Goal: Communication & Community: Share content

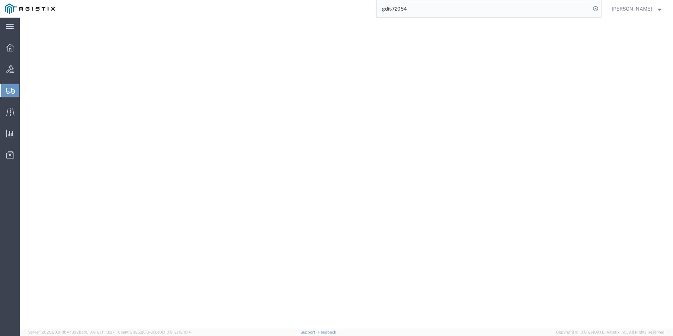
select select
select select "SHIP"
select select "DDP"
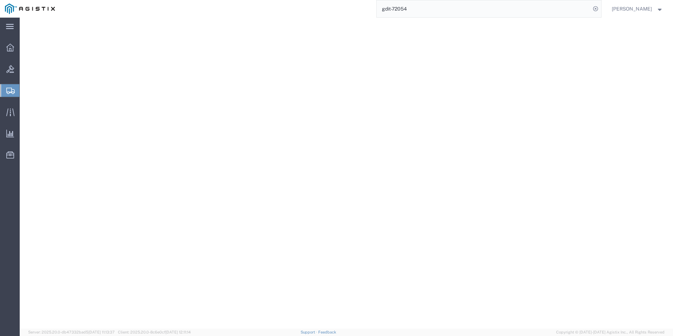
select select "SHIP"
select select "BIS"
select select "NLR"
select select "CFIL"
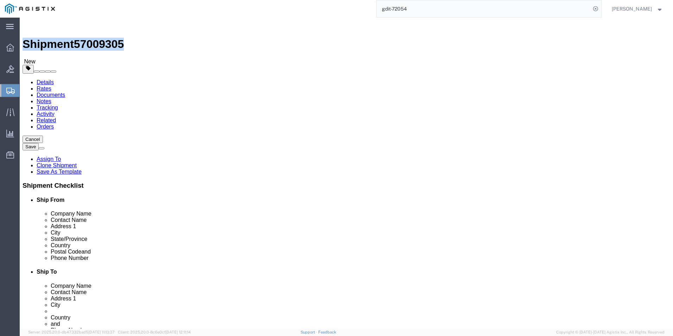
click link "Package Information"
click dd "813.02 USD"
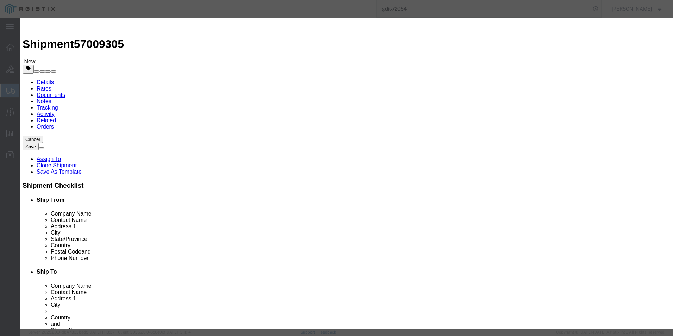
click input "C8200L-1N-4T"
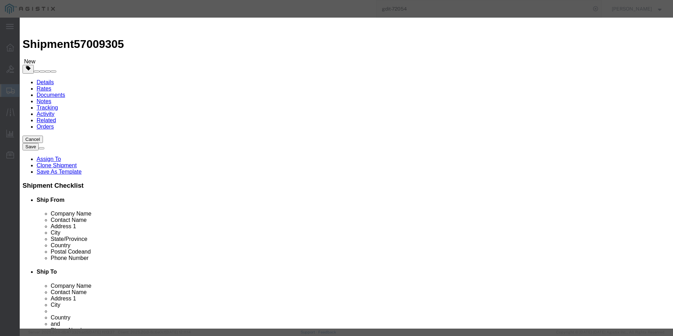
click input "C8200L-1N-4T"
paste input "isco Catalyst 8200 Router"
type input "Cisco Catalyst 8200 Router"
click button
click input "C8200L-1N-4T"
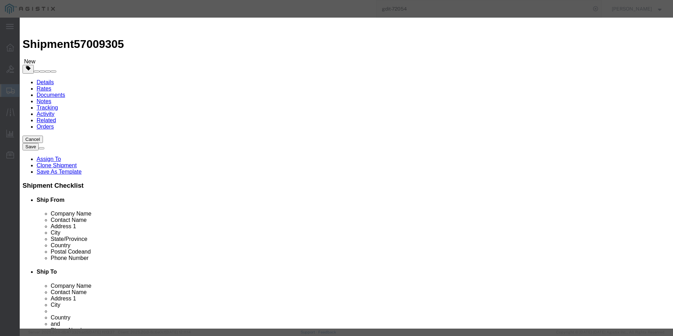
click input "C8200L-1N-4T"
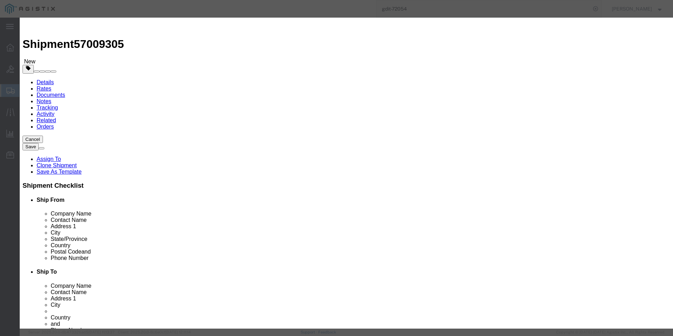
click input "C8200L-1N-4T"
paste input "isco Catalyst 8200 Router"
type input "Cisco Catalyst 8200 Router"
click button
click input "C8200L-1N-4T"
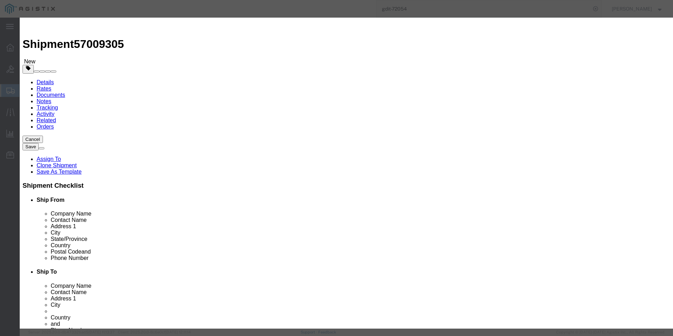
click input "C8200L-1N-4T"
paste input "isco Catalyst 8200 Router"
type input "Cisco Catalyst 8200 Router"
click icon
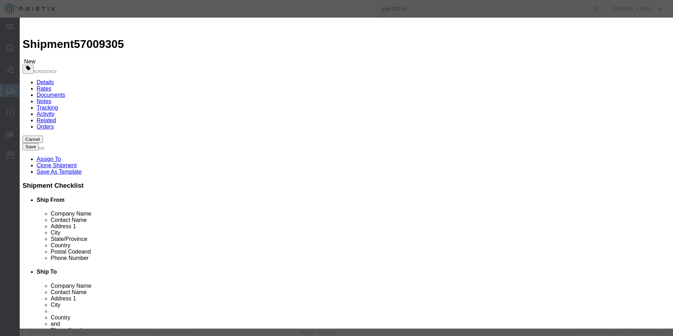
click input "C8200L-1N-4T"
paste input "isco Catalyst 8200 Router"
type input "Cisco Catalyst 8200 Router"
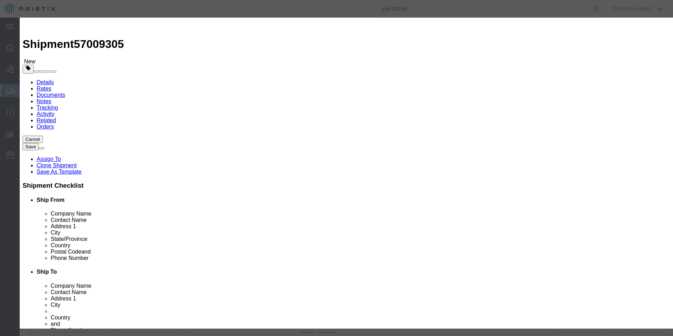
click button
click input "C8200L-1N-4T"
paste input "isco Catalyst 8200 Router"
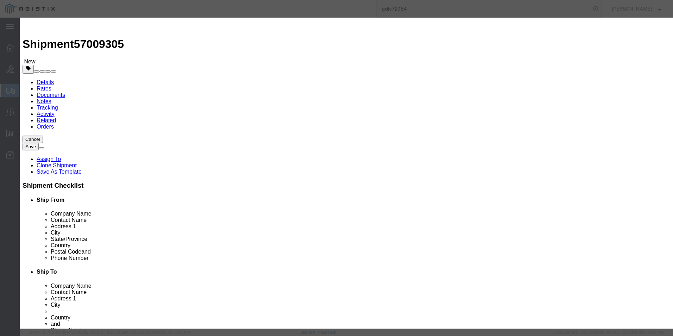
type input "Cisco Catalyst 8200 Router"
click button
click input "C8200L-1N-4T"
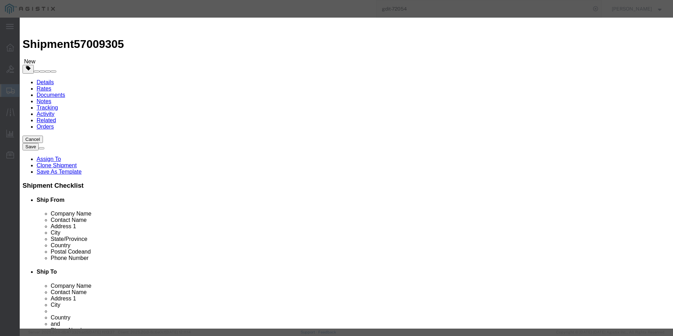
paste input "isco Catalyst 8200 Router"
type input "Cisco Catalyst 8200 Router"
click button
click input "C8200L-1N-4T"
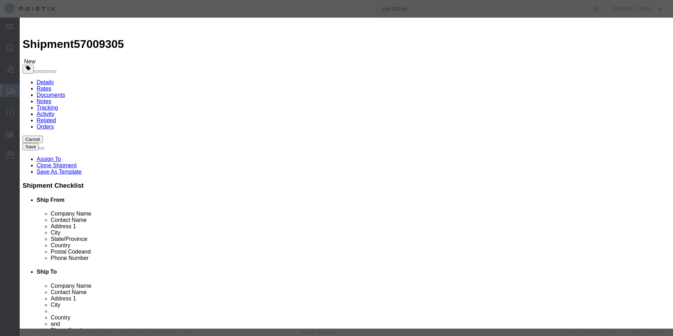
click input "C8200L-1N-4T"
paste input "isco Catalyst 8200 Router"
type input "Cisco Catalyst 8200 Router"
click button
click input "C8200L-1N-4T"
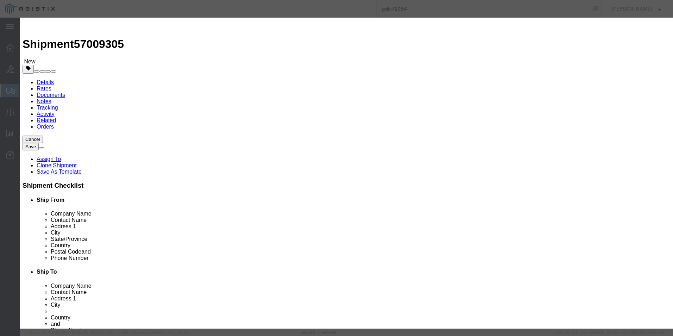
click input "C8200L-1N-4T"
paste input "isco Catalyst 8200 Router"
type input "Cisco Catalyst 8200 Router"
click icon
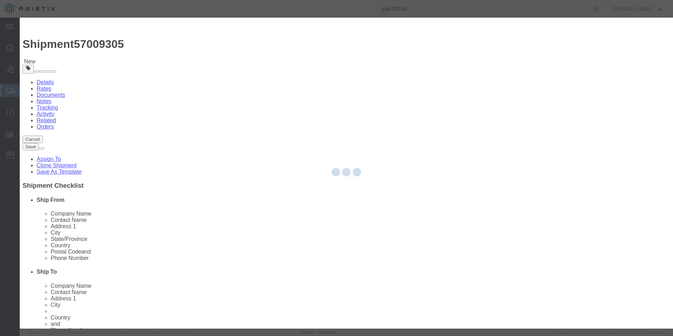
click at [292, 72] on div at bounding box center [346, 173] width 653 height 311
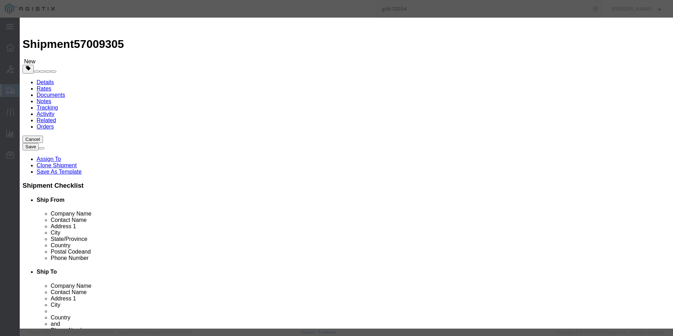
click input "C8200L-1N-4T"
paste input "isco Catalyst 8200 Router"
type input "Cisco Catalyst 8200 Router"
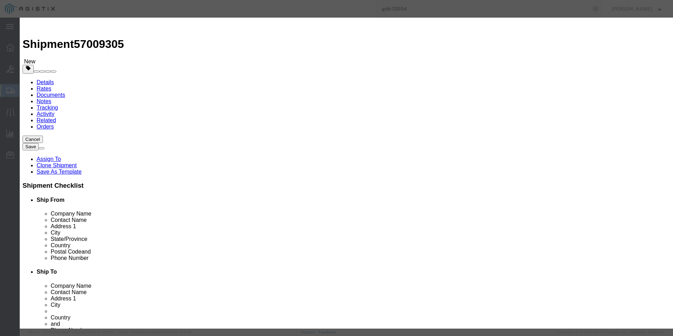
click icon
click input "C8200L-1N-4T"
drag, startPoint x: 274, startPoint y: 71, endPoint x: 254, endPoint y: 54, distance: 26.4
click input "C8200L-1N-4T"
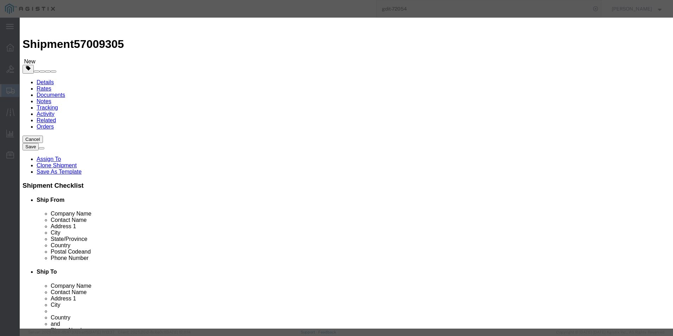
paste input "isco Catalyst 8200 Router"
type input "Cisco Catalyst 8200 Router"
click button
click input "C8200L-1N-4T"
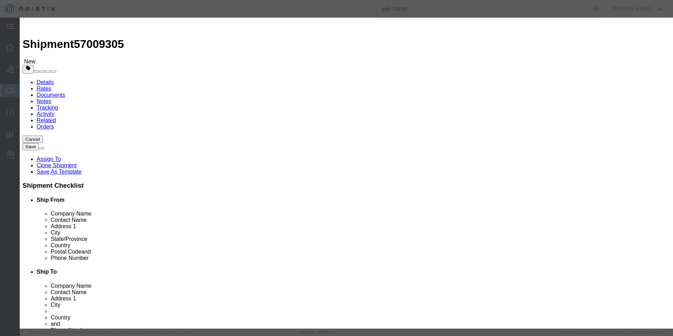
click input "C8200L-1N-4T"
paste input "isco Catalyst 8200 Router"
type input "Cisco Catalyst 8200 Router"
click button
click input "C8200L-1N-4T"
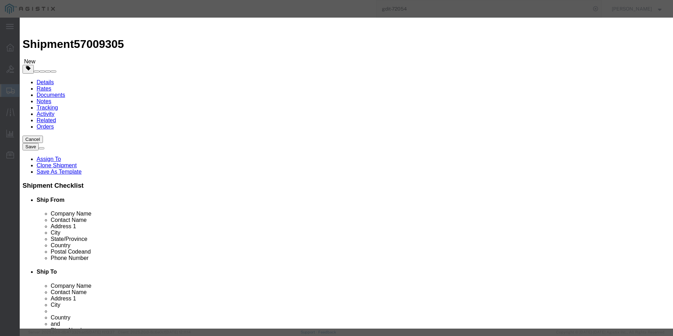
click input "C8200L-1N-4T"
paste input "isco Catalyst 8200 Router"
type input "Cisco Catalyst 8200 Router"
click button
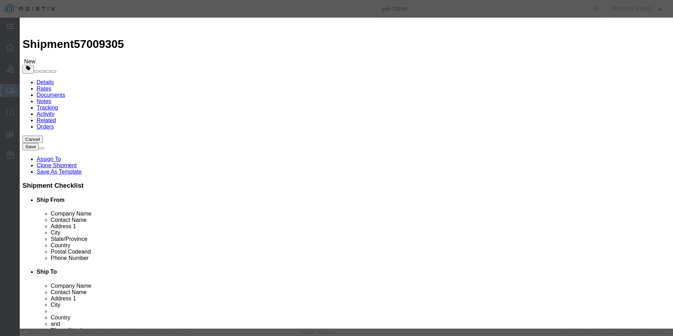
click input "C8200L-1N-4T"
paste input "isco Catalyst 8200 Router"
type input "Cisco Catalyst 8200 Router"
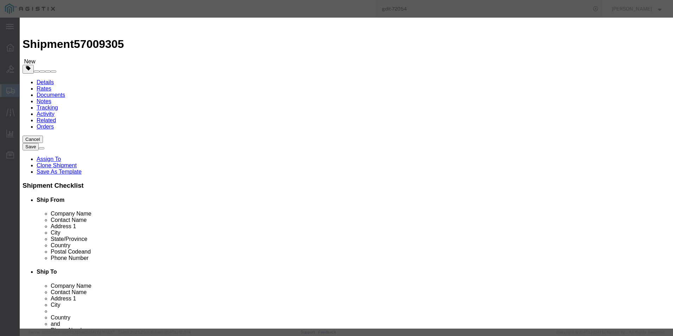
click button
click input "C8200L-1N-4T"
paste input "isco Catalyst 8200 Router"
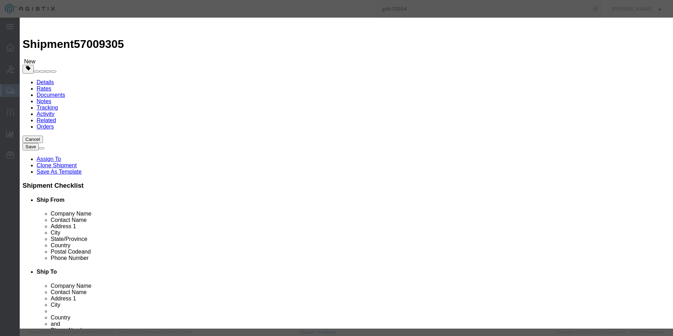
type input "Cisco Catalyst 8200 Router"
click button
click input "C8200L-1N-4T"
drag, startPoint x: 287, startPoint y: 71, endPoint x: 267, endPoint y: 54, distance: 26.4
click input "C8200L-1N-4T"
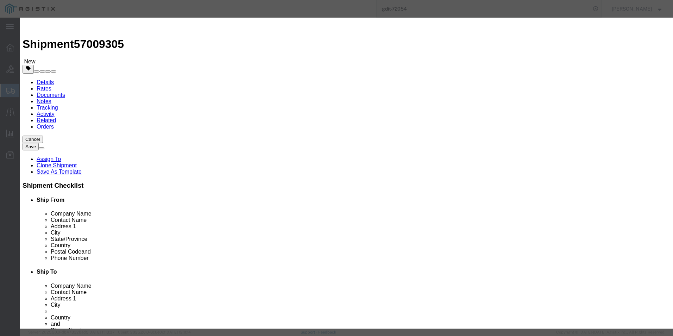
click input "C8200L-1N-4T"
paste input "isco Catalyst 8200 Router"
type input "Cisco Catalyst 8200 Router"
click button
click input "C8200L-1N-4T"
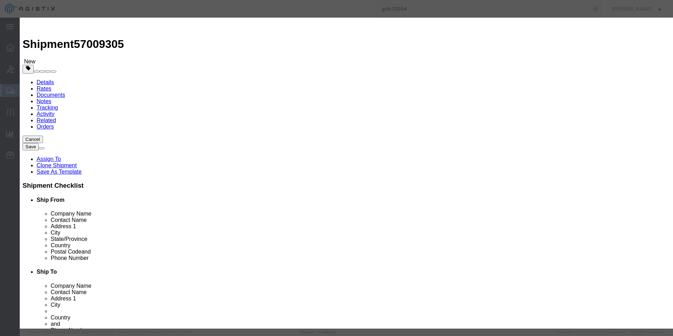
click input "C8200L-1N-4T"
paste input "isco Catalyst 8200 Router"
type input "Cisco Catalyst 8200 Router"
click icon
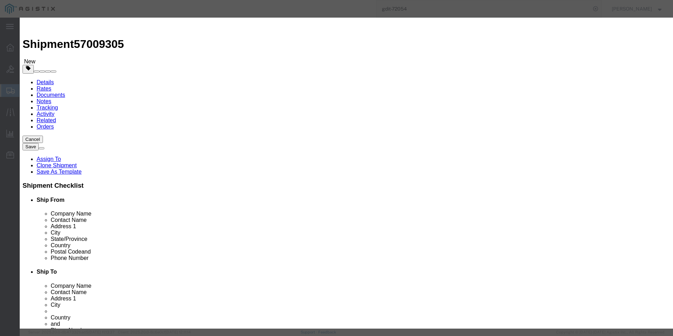
click input "C8200L-1N-4T"
paste input "isco Catalyst 8200 Router"
type input "Cisco Catalyst 8200 Router"
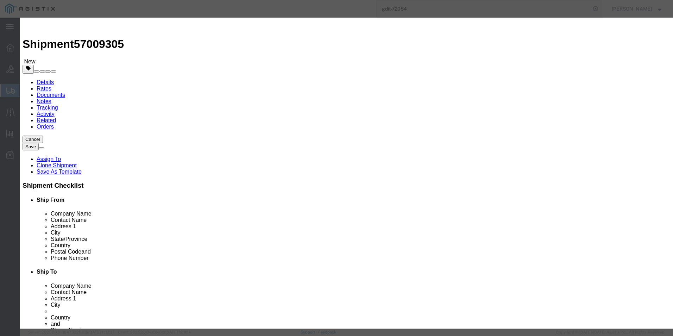
click button
click input "C8200L-1N-4T"
paste input "isco Catalyst 8200 Router"
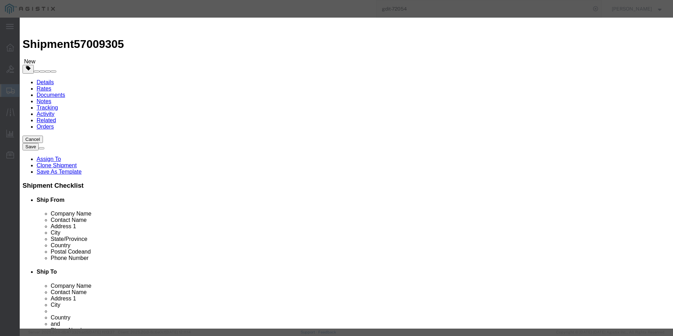
type input "Cisco Catalyst 8200 Router"
click button
click input "C8200L-1N-4T"
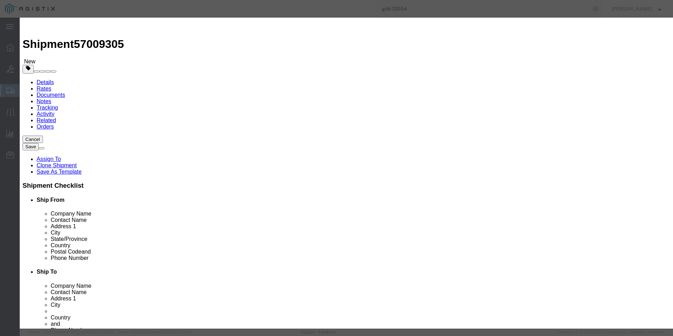
paste input "isco Catalyst 8200 Router"
type input "Cisco Catalyst 8200 Router"
click icon
click input "C8200L-1N-4T"
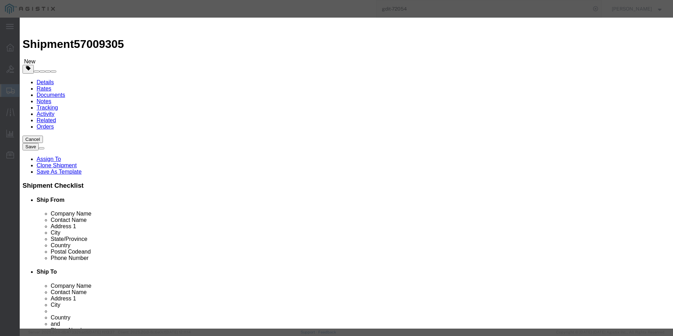
click input "C8200L-1N-4T"
paste input "isco Catalyst 8200 Router"
type input "Cisco Catalyst 8200 Router"
click icon
click input "C8200L-1N-4T"
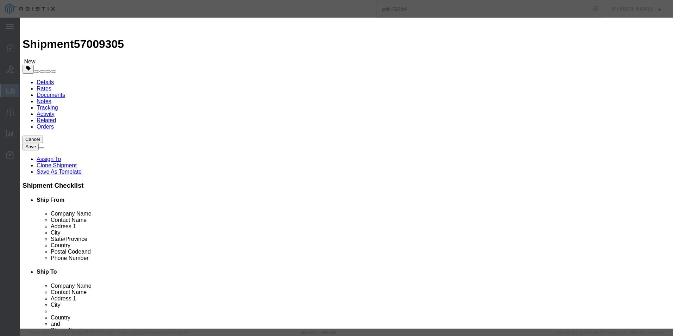
click input "C8200L-1N-4T"
paste input "isco Catalyst 8200 Router"
type input "Cisco Catalyst 8200 Router"
click button
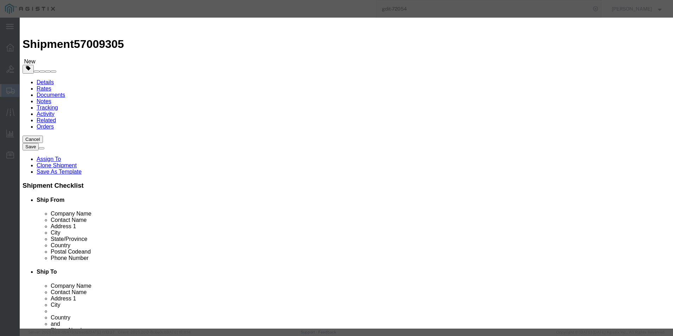
click input "C8200L-1N-4T"
paste input "isco Catalyst 8200 Router"
type input "Cisco Catalyst 8200 Router"
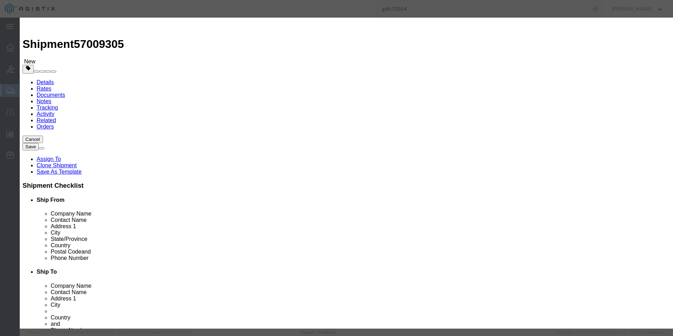
click button
click input "C8200L-1N-4T"
drag, startPoint x: 287, startPoint y: 71, endPoint x: 267, endPoint y: 54, distance: 26.4
click input "C8200L-1N-4T"
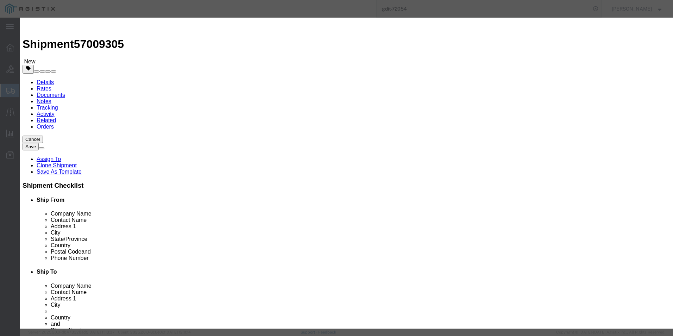
paste input "isco Catalyst 8200 Router"
type input "Cisco Catalyst 8200 Router"
click button
click input "C8200L-1N-4T"
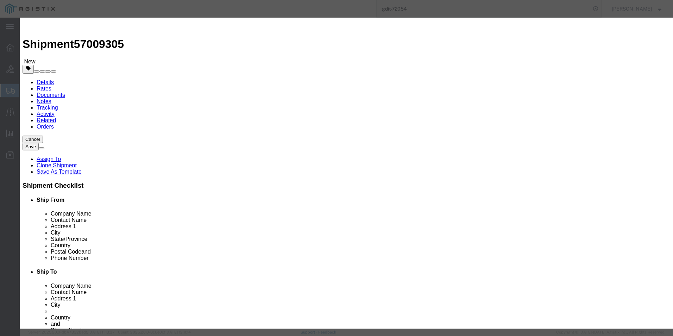
click input "C8200L-1N-4T"
paste input "isco Catalyst 8200 Router"
type input "Cisco Catalyst 8200 Router"
click button
click input "C8200L-1N-4T"
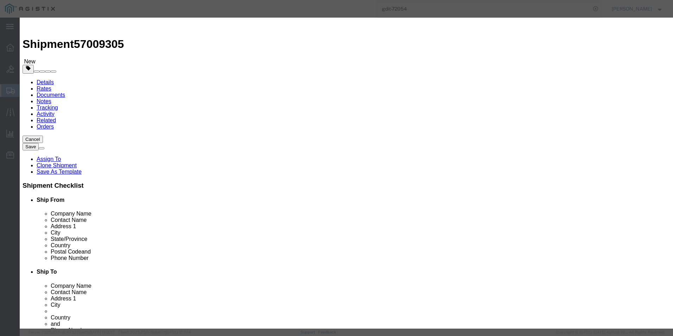
click input "C8200L-1N-4T"
paste input "isco Catalyst 8200 Router"
type input "Cisco Catalyst 8200 Router"
click button
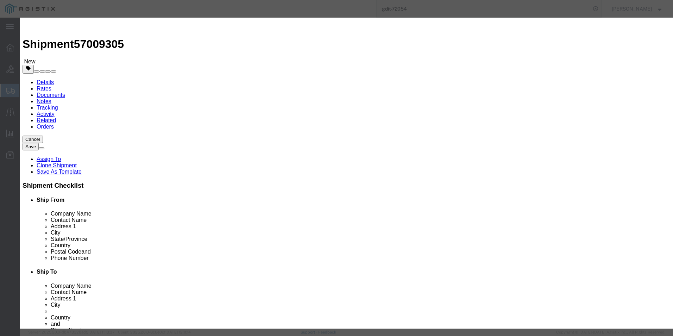
click input "C8200L-1N-4T"
paste input "isco Catalyst 8200 Router"
type input "Cisco Catalyst 8200 Router"
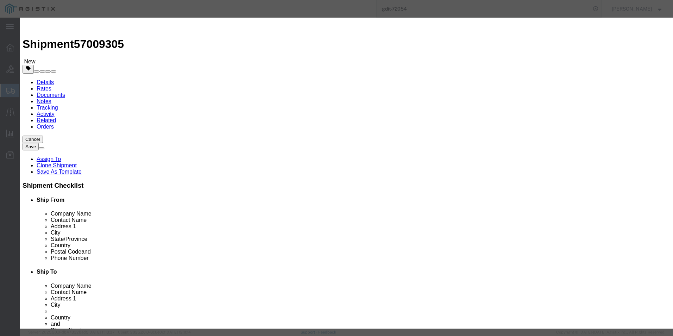
click button
click input "C8200L-1N-4T"
paste input "isco Catalyst 8200 Router"
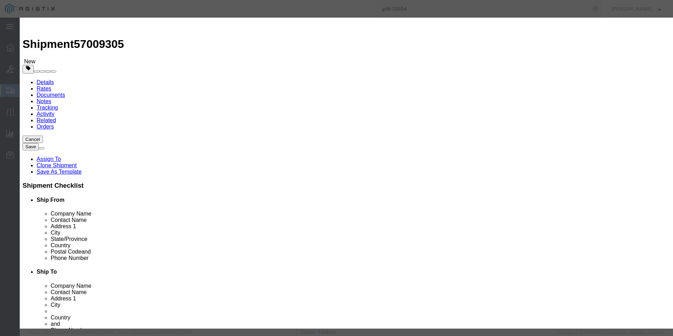
type input "Cisco Catalyst 8200 Router"
click button
click input "C8200L-1N-4T"
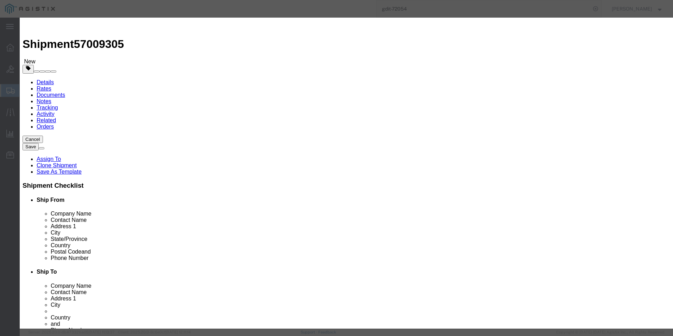
paste input "isco Catalyst 8200 Router"
type input "Cisco Catalyst 8200 Router"
click icon
click input "C8200L-1N-4T"
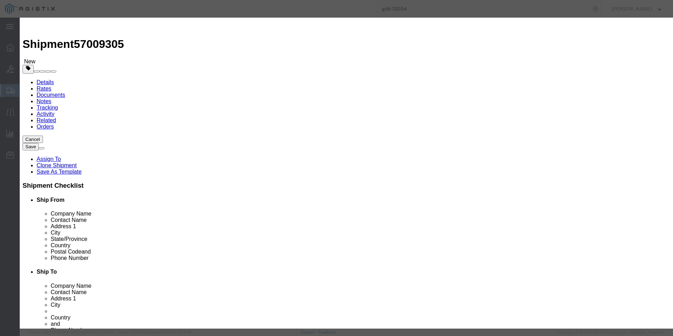
click input "C8200L-1N-4T"
paste input "isco Catalyst 8200 Router"
type input "Cisco Catalyst 8200 Router"
click button
click input "C8200L-1N-4T"
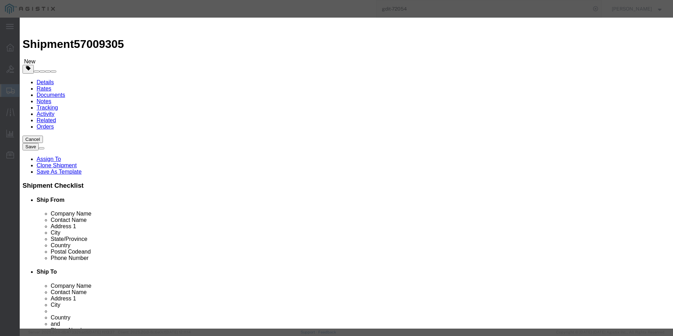
click input "C8200L-1N-4T"
paste input "isco Catalyst 8200 Router"
type input "Cisco Catalyst 8200 Router"
click button
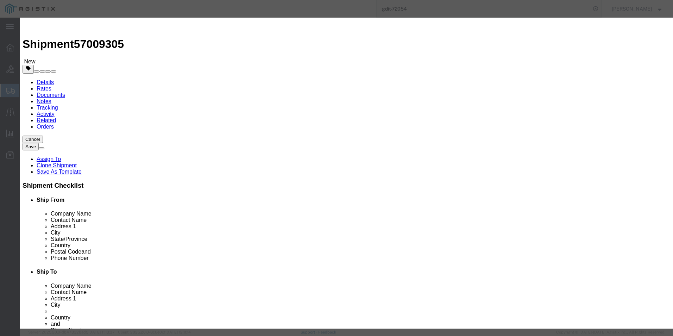
click button "Save & Close"
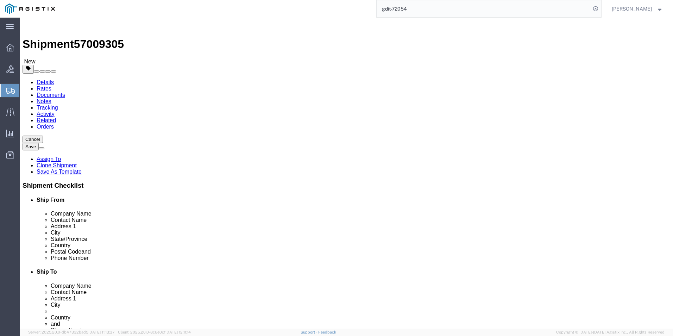
click button "Rate Shipment"
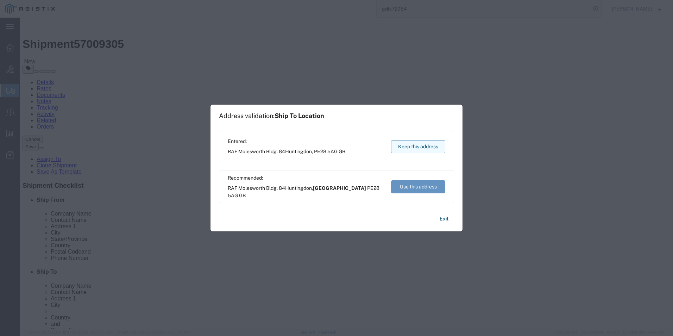
click at [417, 146] on button "Keep this address" at bounding box center [418, 146] width 54 height 13
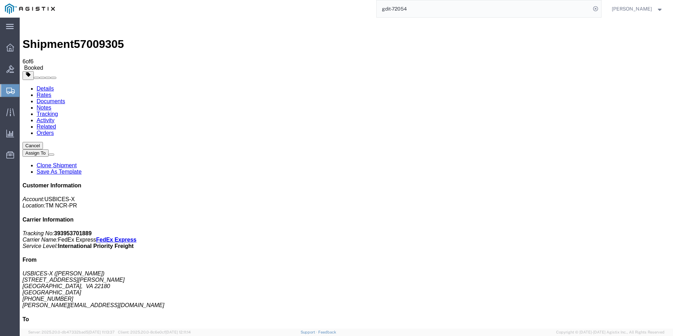
drag, startPoint x: 70, startPoint y: 126, endPoint x: 206, endPoint y: 112, distance: 136.6
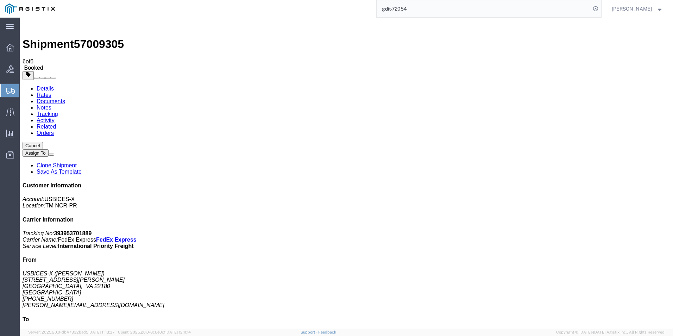
click at [50, 86] on link "Details" at bounding box center [45, 89] width 17 height 6
click at [417, 11] on input "gdit-72054" at bounding box center [484, 8] width 214 height 17
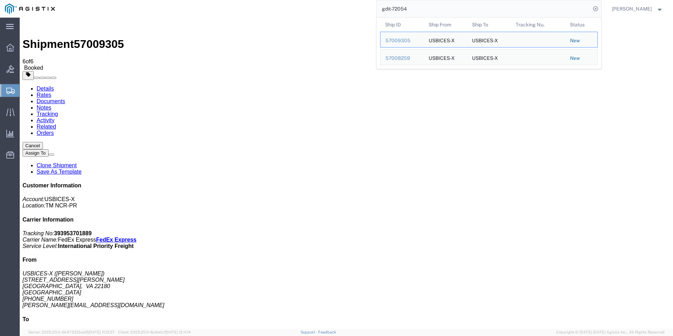
click at [417, 11] on input "gdit-72054" at bounding box center [484, 8] width 214 height 17
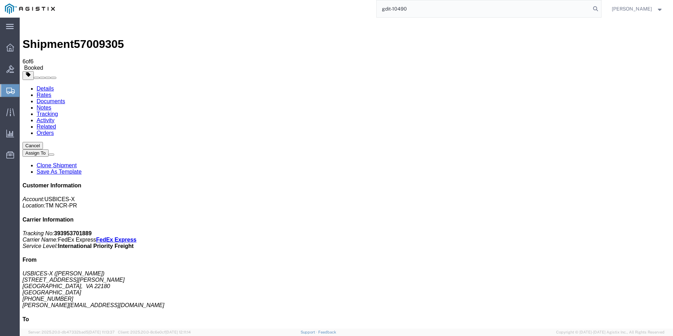
type input "gdit-10490"
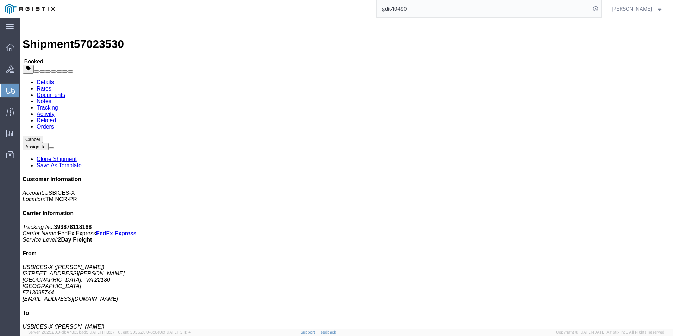
click b "393878118168"
copy b "393878118168"
click link "Documents"
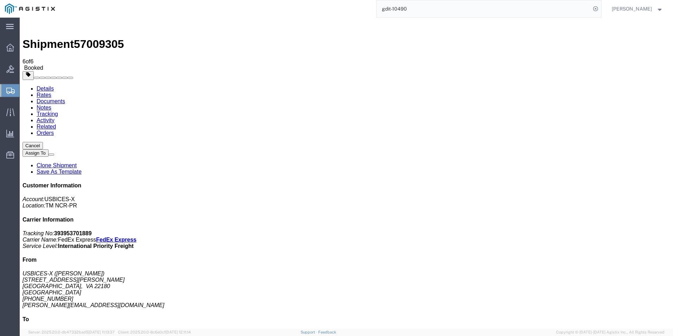
checkbox input "true"
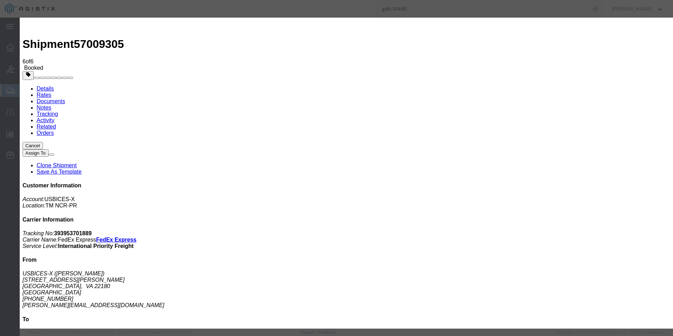
type input "[EMAIL_ADDRESS][DOMAIN_NAME]"
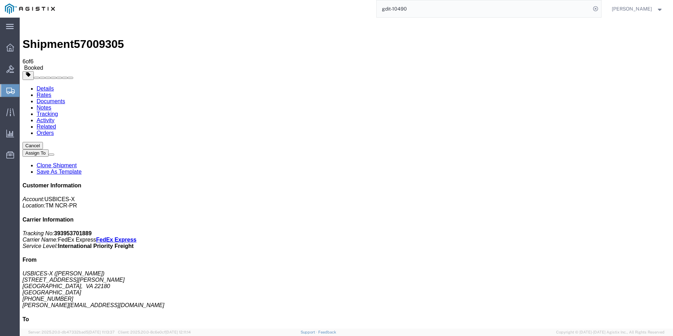
click at [92, 230] on b "393953701889" at bounding box center [73, 233] width 38 height 6
copy b "393953701889"
